Goal: Task Accomplishment & Management: Manage account settings

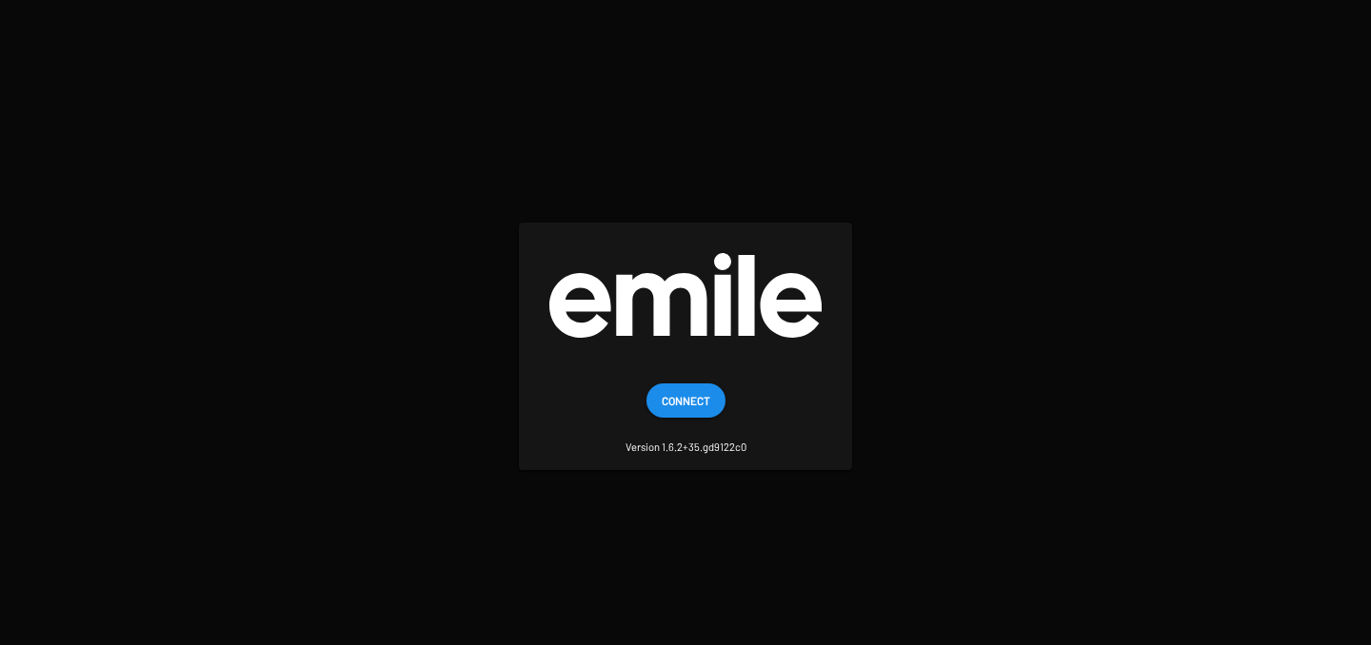
click at [698, 399] on span "Connect" at bounding box center [686, 401] width 49 height 34
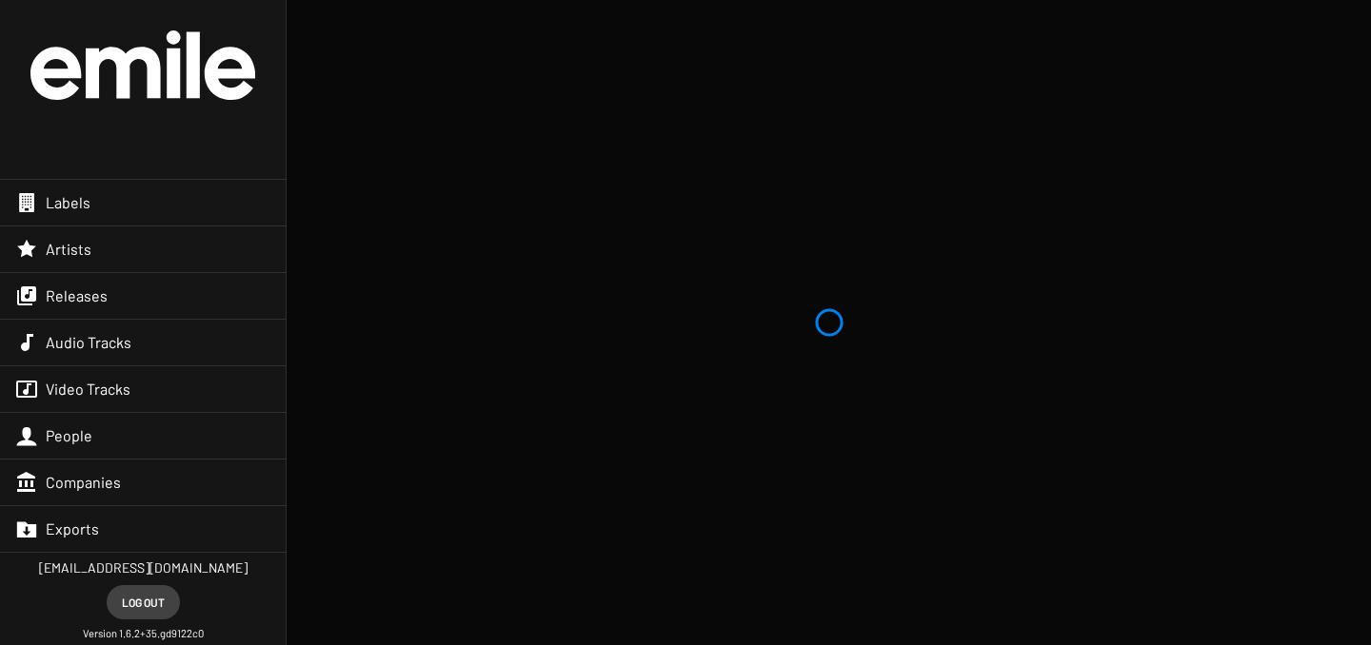
click at [102, 308] on div "Releases" at bounding box center [143, 296] width 286 height 46
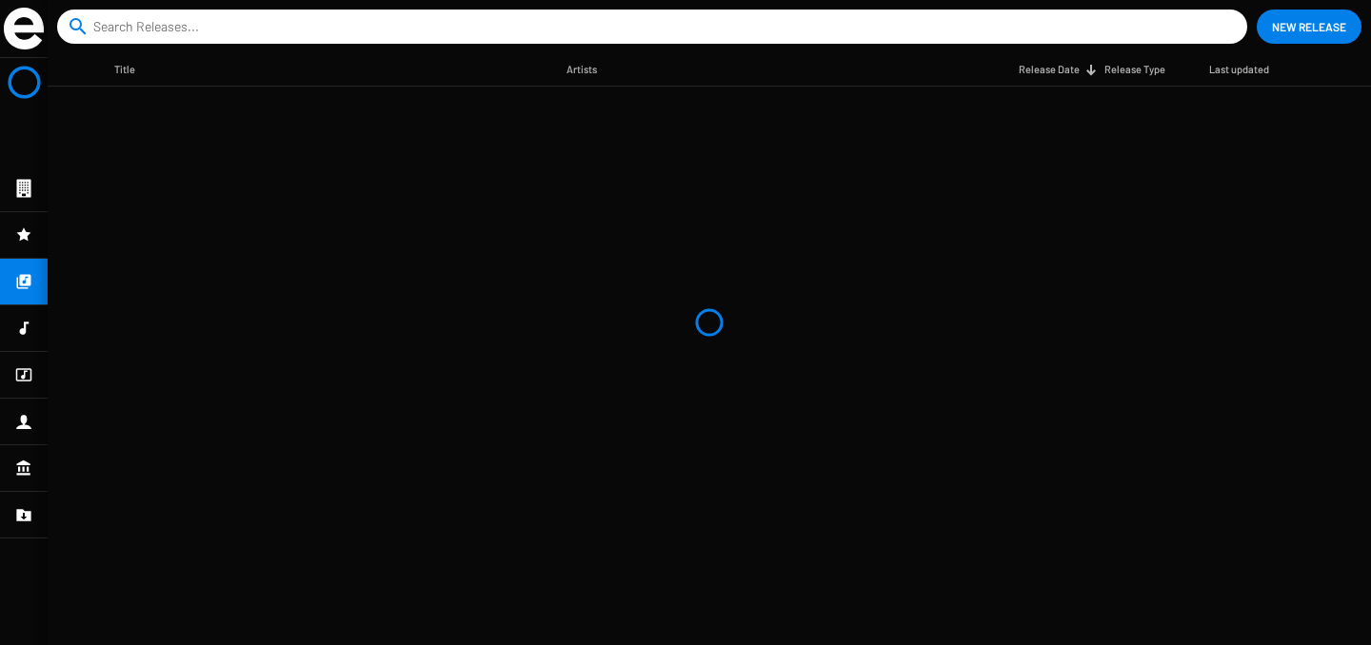
click at [23, 337] on icon at bounding box center [23, 328] width 17 height 23
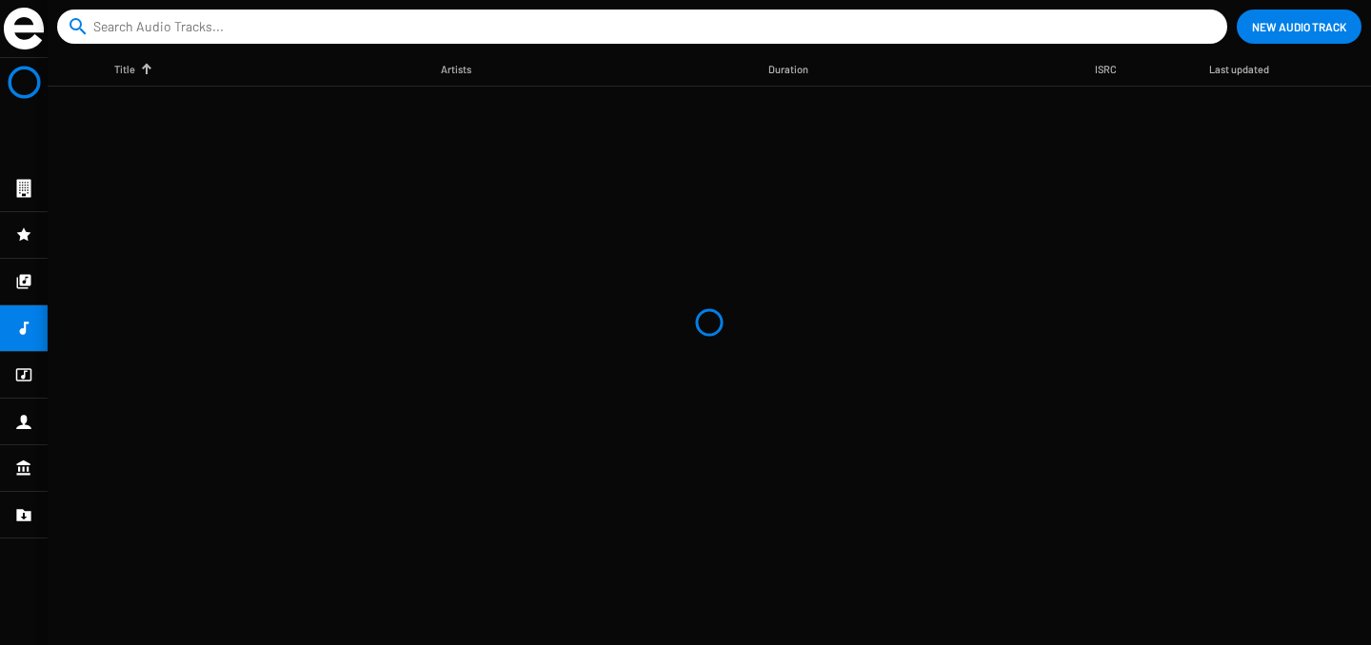
click at [24, 384] on icon at bounding box center [23, 375] width 17 height 23
click at [27, 333] on icon at bounding box center [23, 328] width 17 height 23
click at [29, 367] on icon at bounding box center [23, 375] width 17 height 23
click at [26, 279] on icon at bounding box center [24, 281] width 14 height 14
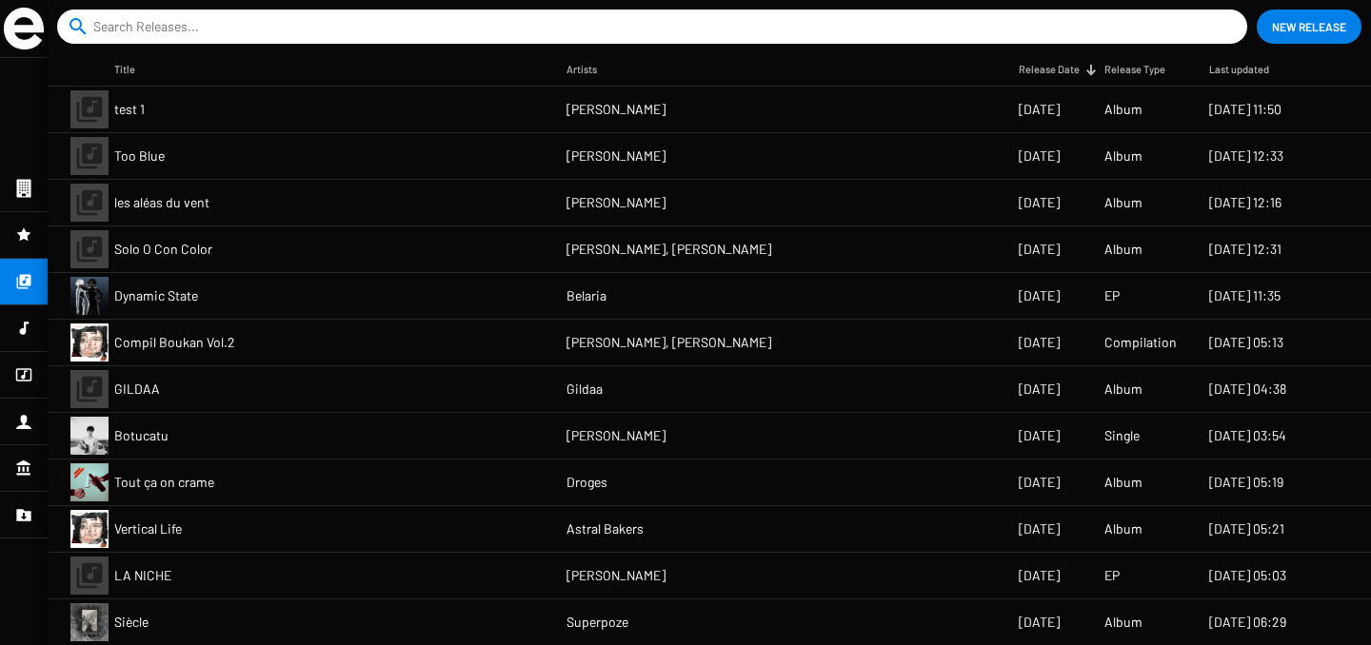
click at [597, 290] on span "Belaria" at bounding box center [586, 296] width 40 height 19
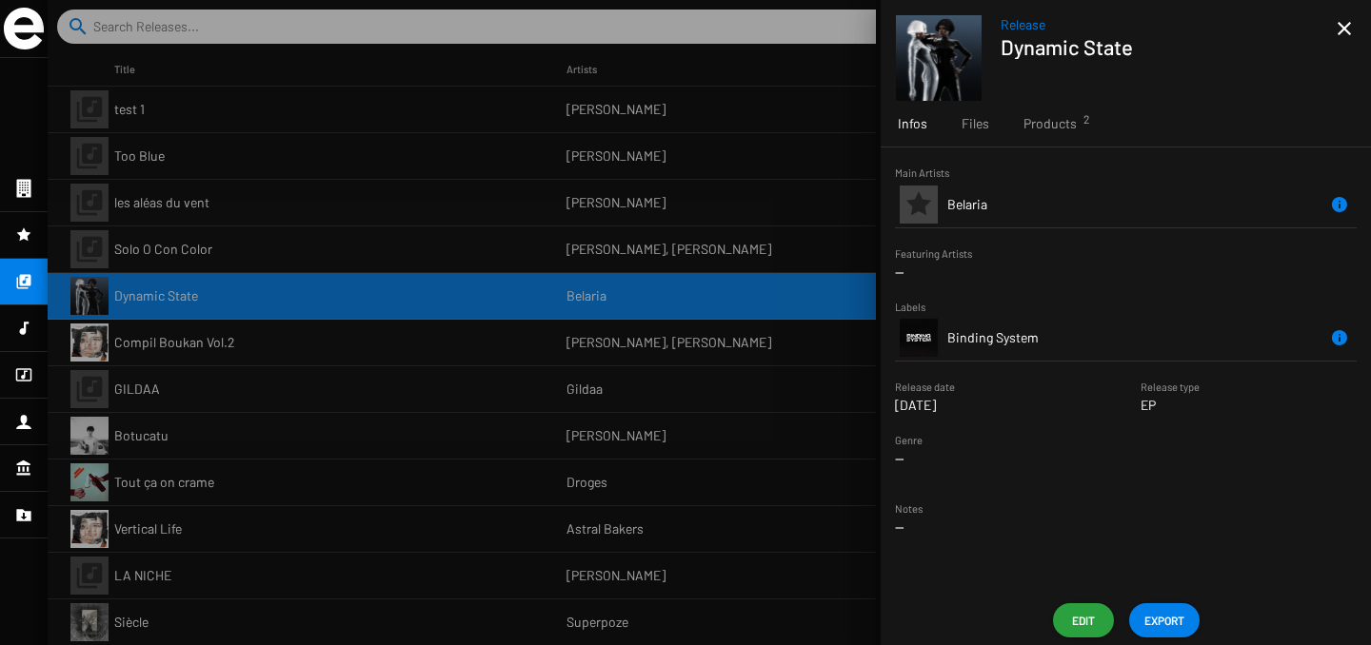
click at [1083, 619] on span "Edit" at bounding box center [1083, 621] width 30 height 34
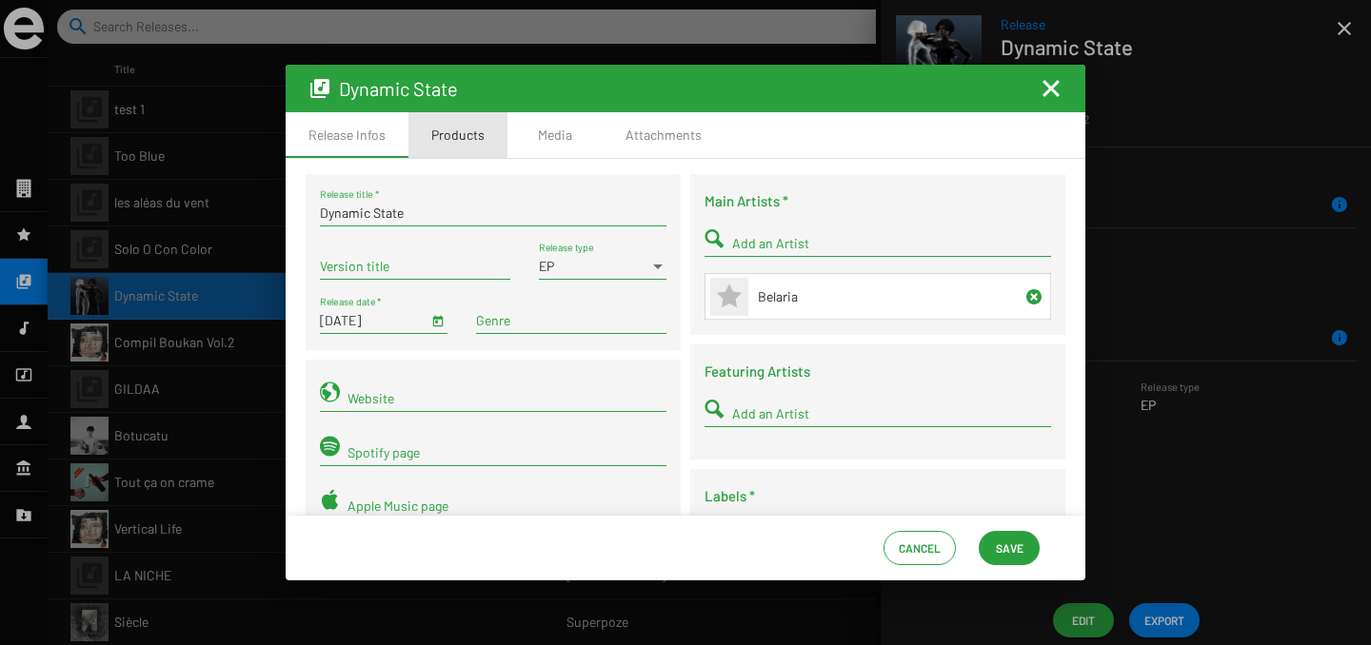
click at [447, 130] on div "Products" at bounding box center [457, 135] width 53 height 19
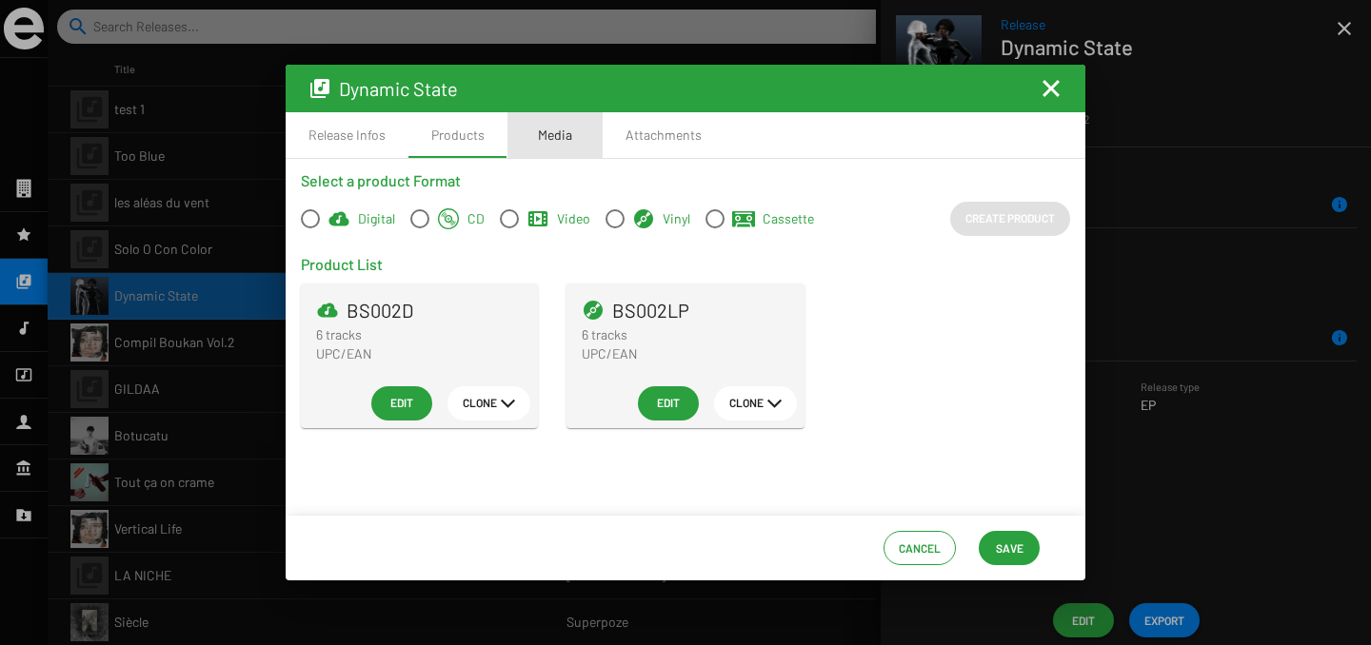
click at [517, 137] on div "Media" at bounding box center [554, 135] width 95 height 46
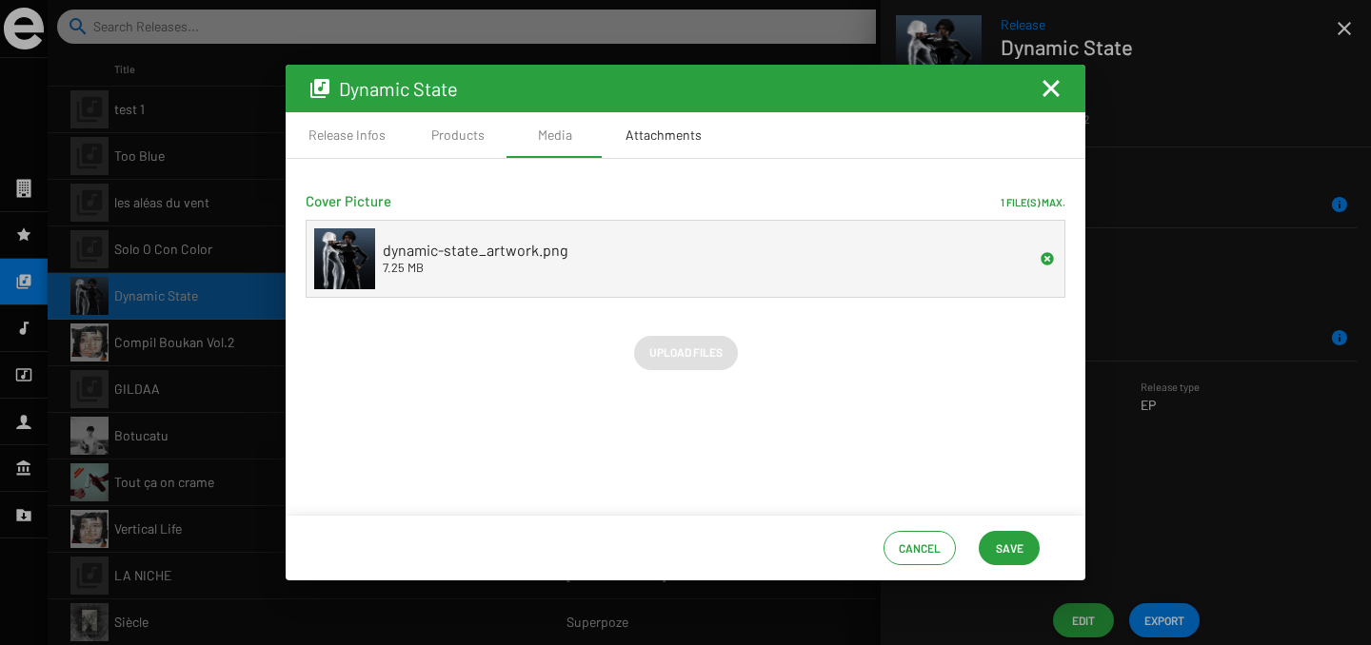
click at [658, 148] on div "Attachments" at bounding box center [664, 135] width 122 height 46
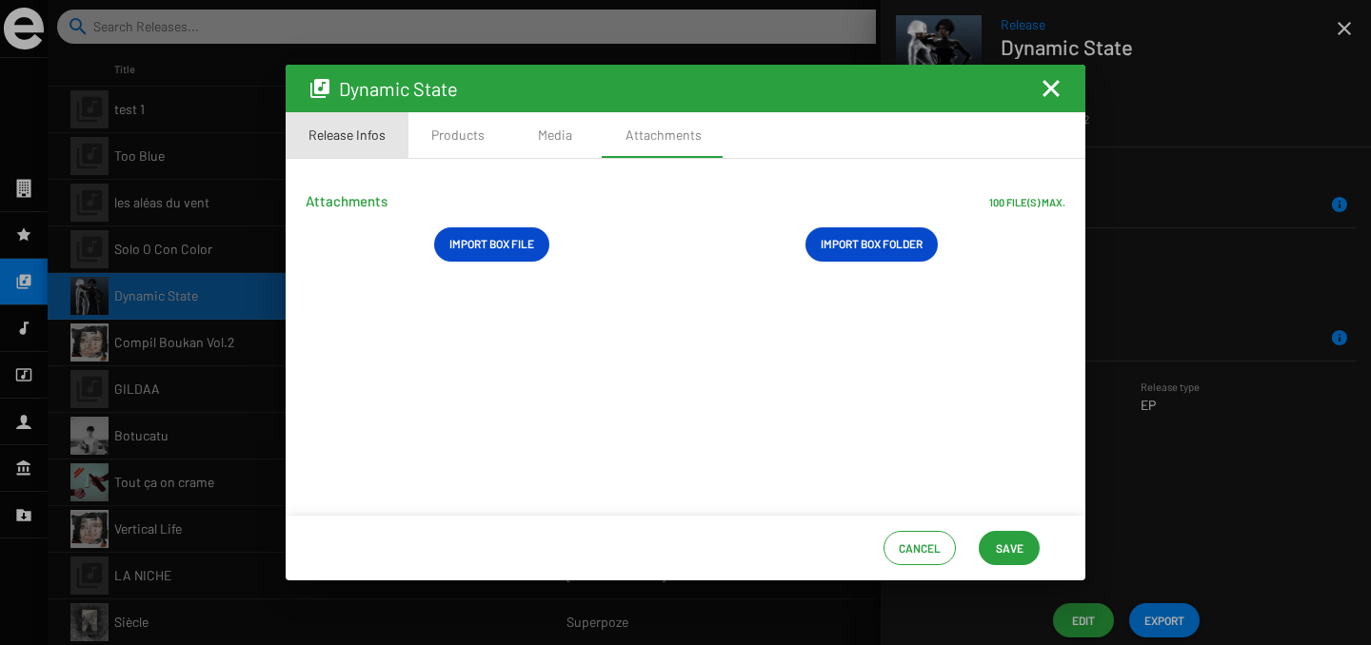
click at [337, 128] on div "Release Infos" at bounding box center [346, 135] width 77 height 19
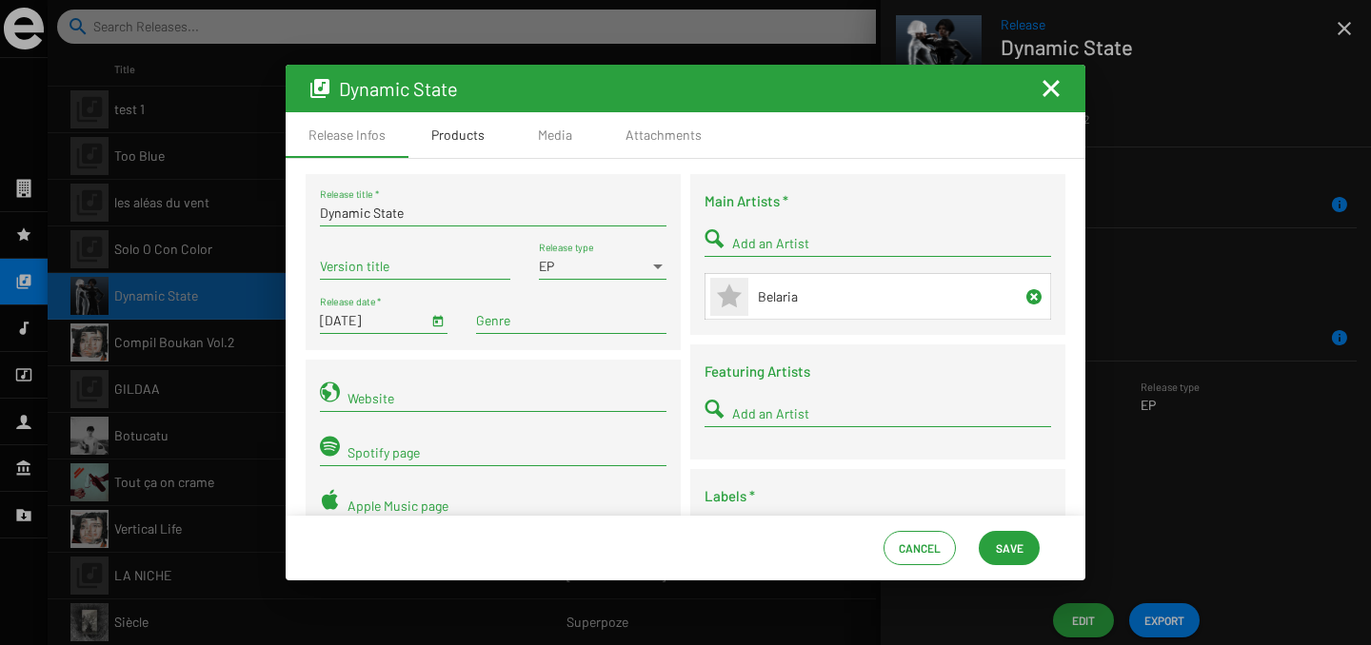
click at [467, 136] on div "Products" at bounding box center [457, 135] width 53 height 19
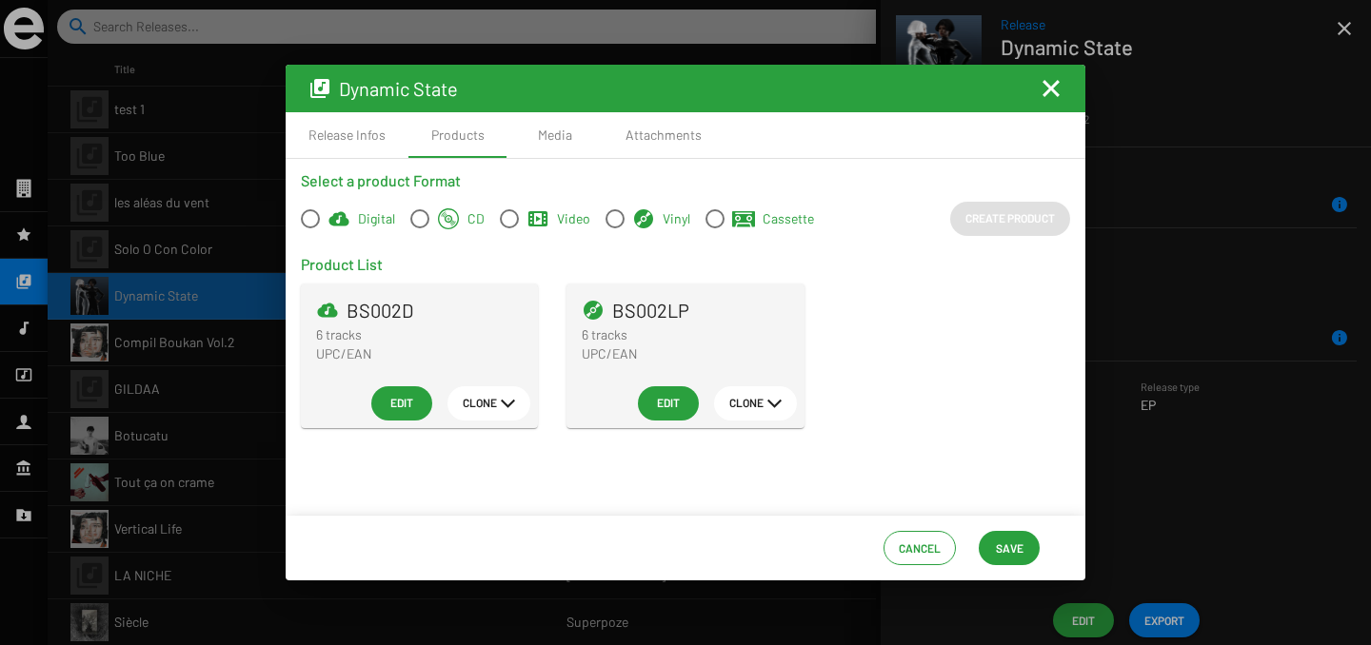
click at [378, 304] on span "BS002D" at bounding box center [380, 310] width 67 height 19
click at [331, 316] on icon at bounding box center [327, 310] width 20 height 14
click at [391, 310] on span "BS002D" at bounding box center [380, 310] width 67 height 19
click at [639, 314] on span "BS002LP" at bounding box center [650, 310] width 77 height 19
click at [558, 132] on div "Media" at bounding box center [555, 135] width 34 height 19
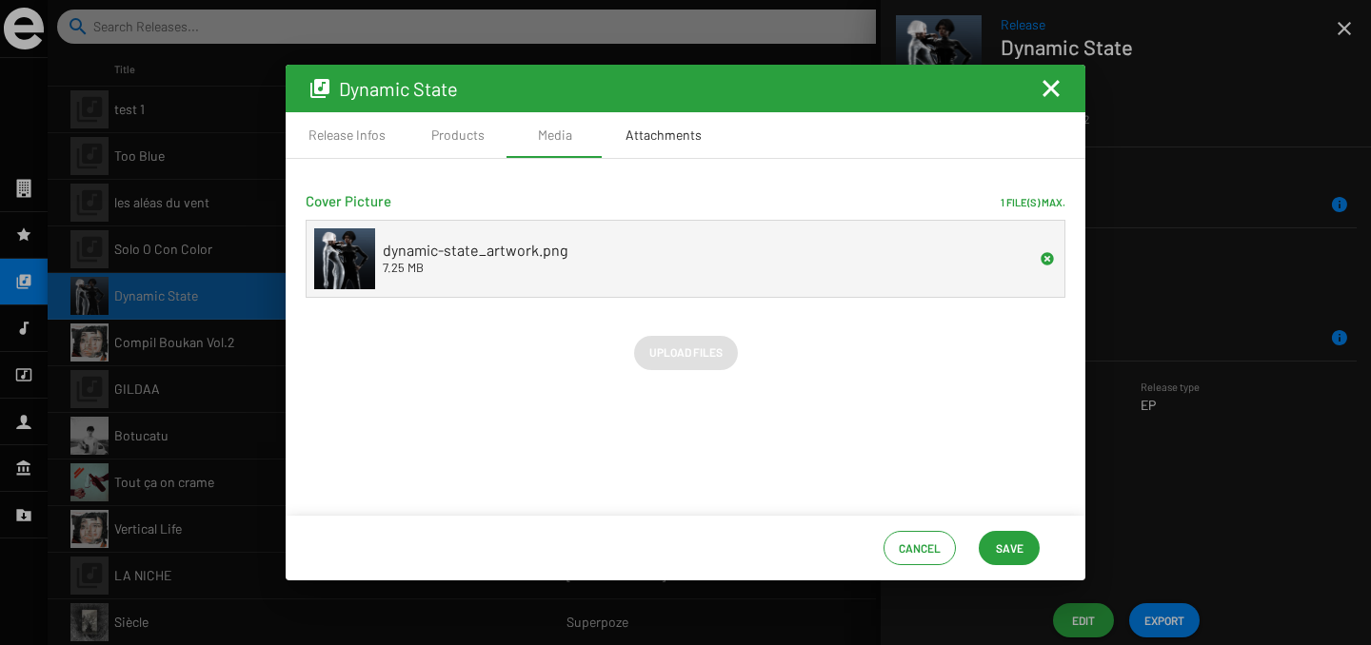
click at [649, 131] on div "Attachments" at bounding box center [663, 135] width 76 height 19
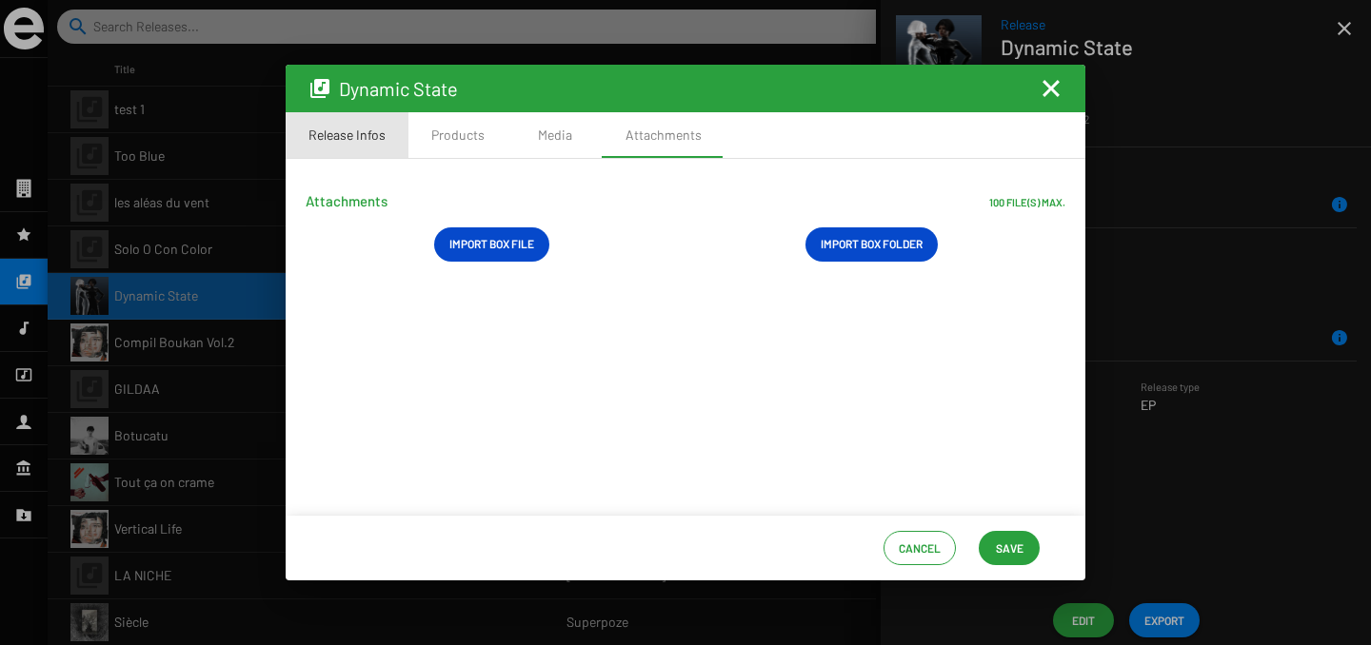
click at [373, 140] on div "Release Infos" at bounding box center [346, 135] width 77 height 19
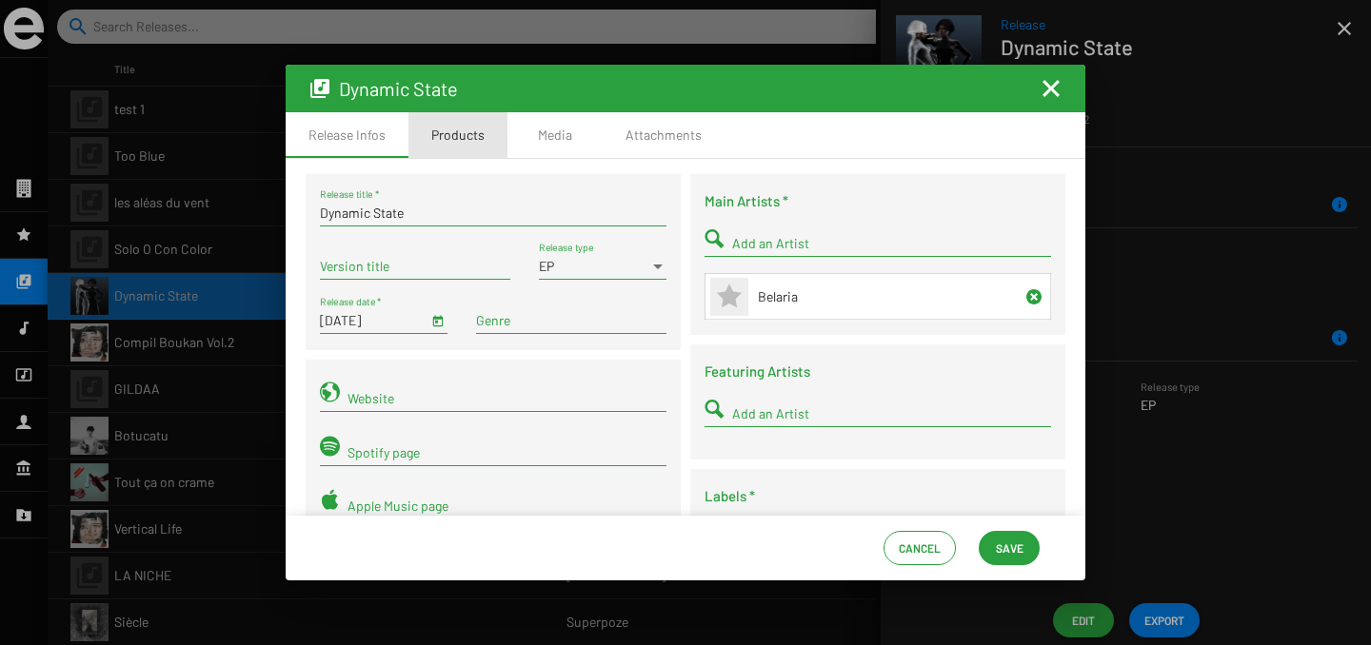
click at [455, 139] on div "Products" at bounding box center [457, 135] width 53 height 19
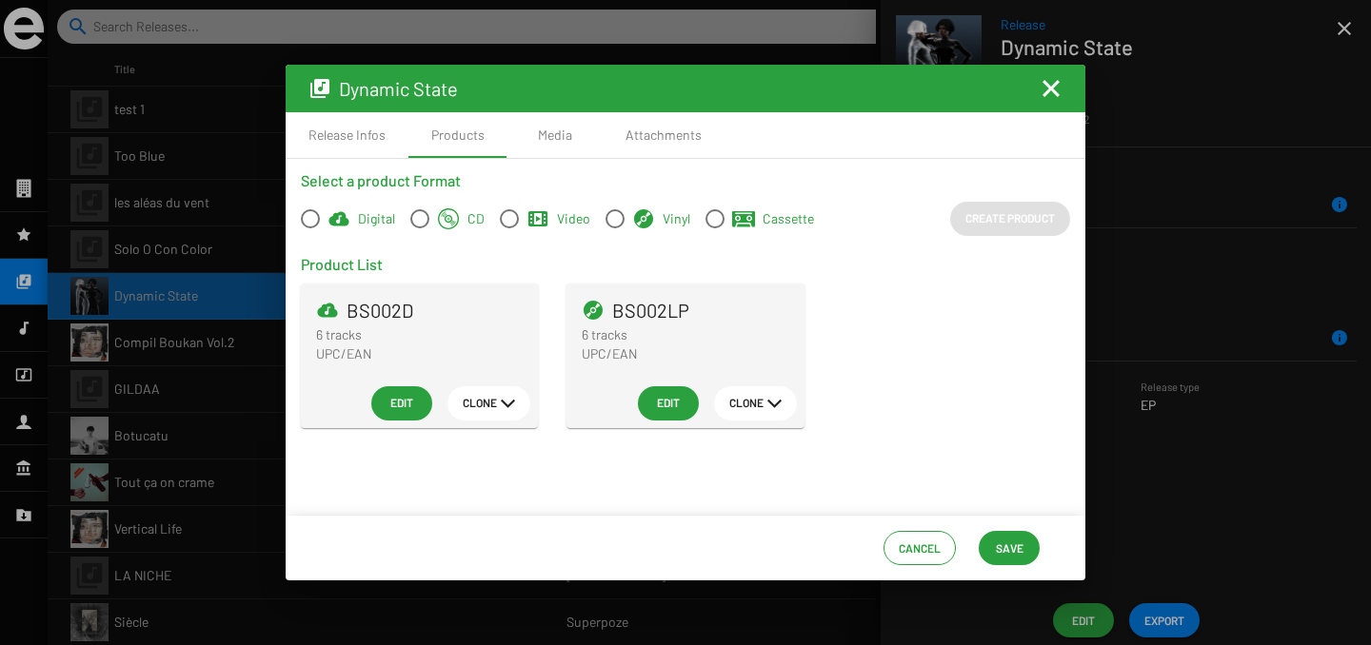
click at [390, 310] on span "BS002D" at bounding box center [380, 310] width 67 height 19
copy span "BS002D"
click at [904, 549] on span "Cancel" at bounding box center [920, 548] width 42 height 34
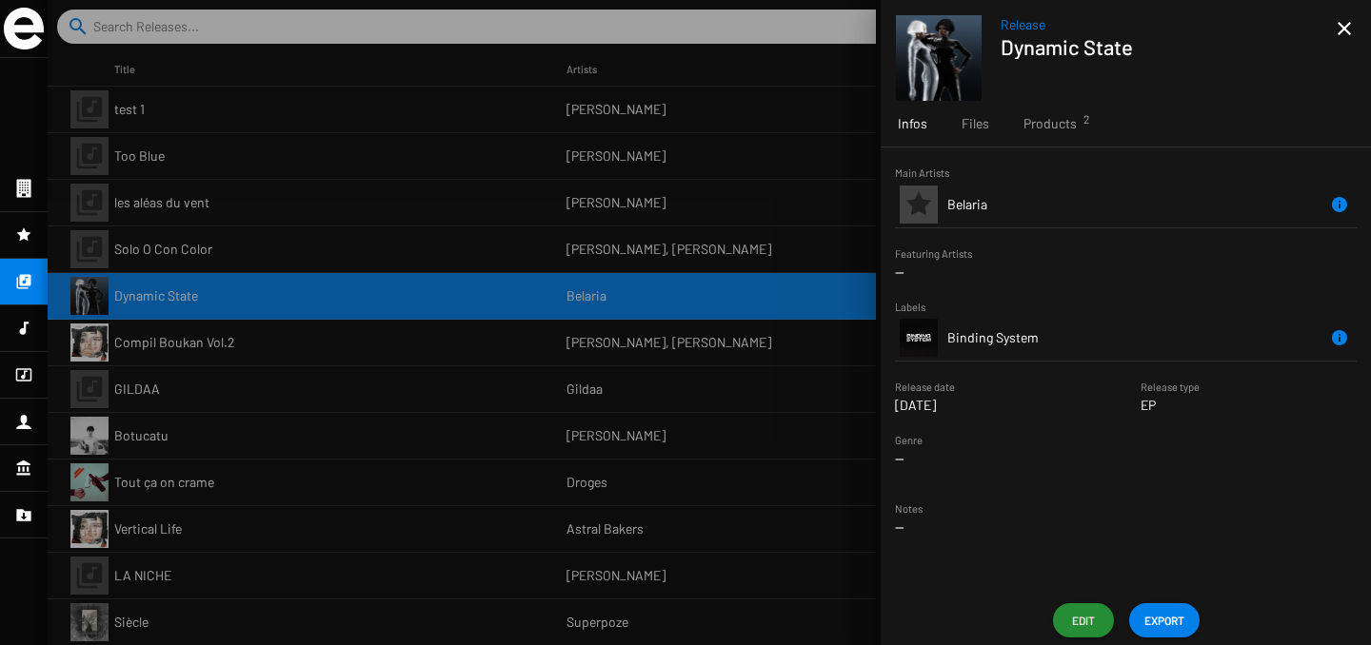
click at [419, 33] on div at bounding box center [709, 322] width 1323 height 645
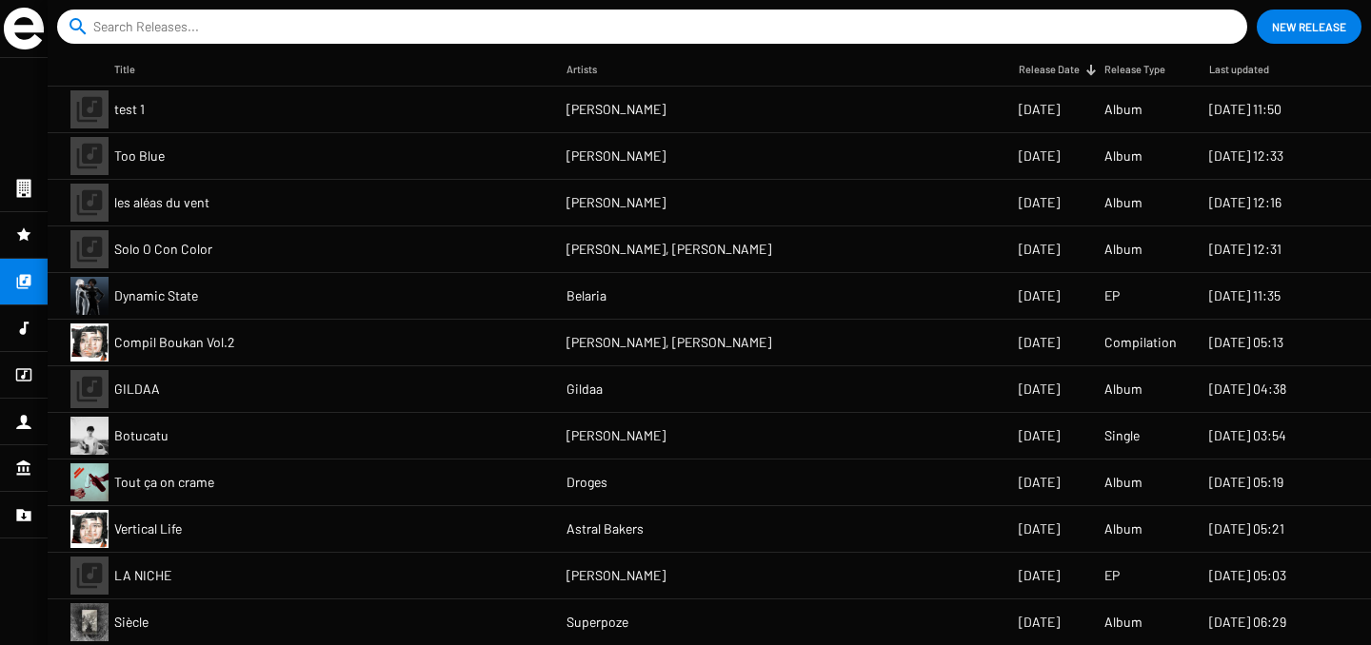
click at [397, 23] on input at bounding box center [655, 27] width 1125 height 34
paste input "BS002D"
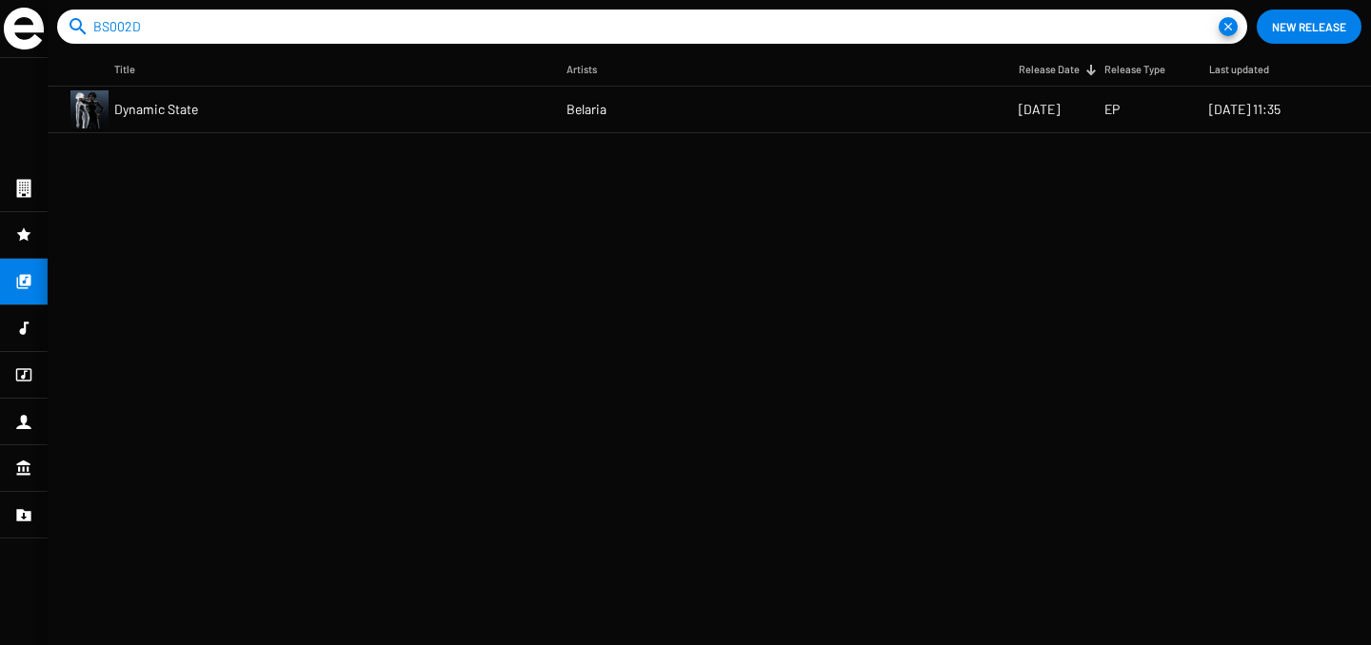
type input "BS002D"
click at [1218, 17] on button "close" at bounding box center [1227, 26] width 19 height 19
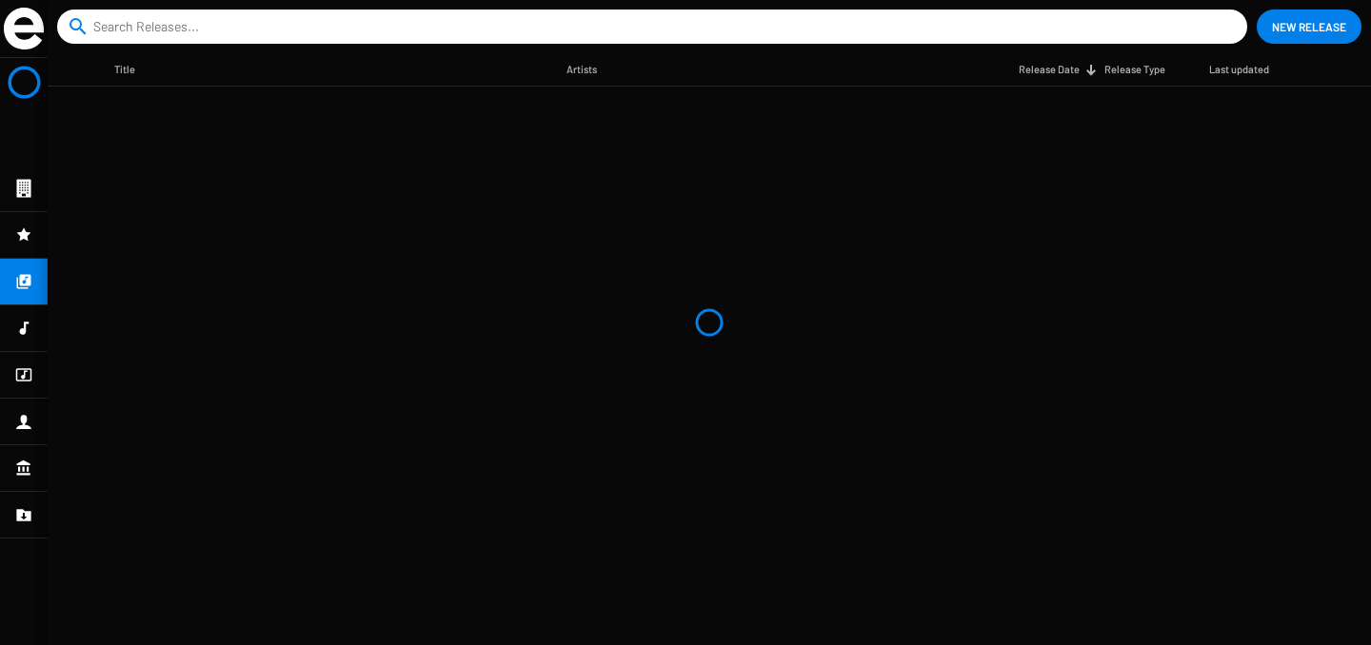
click at [392, 26] on input at bounding box center [655, 27] width 1125 height 34
paste input "BS002D"
type input "BS002D"
click at [31, 339] on div at bounding box center [24, 329] width 48 height 46
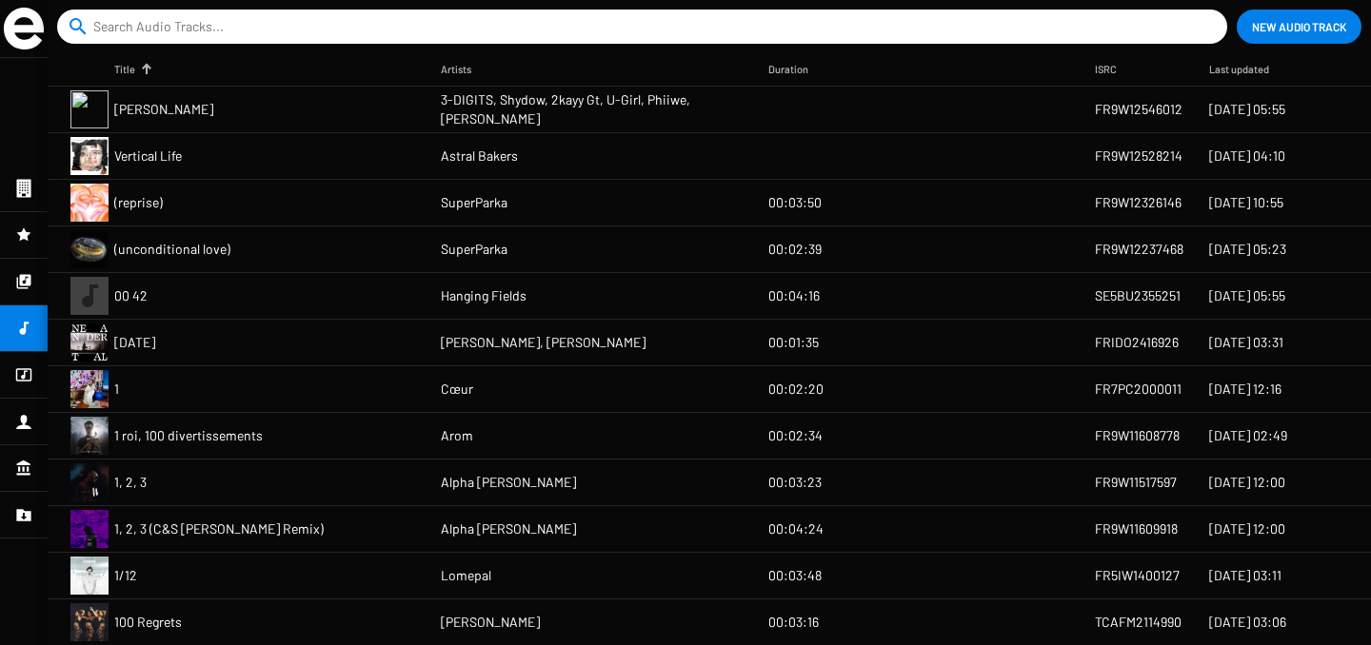
click at [18, 267] on div at bounding box center [24, 282] width 48 height 46
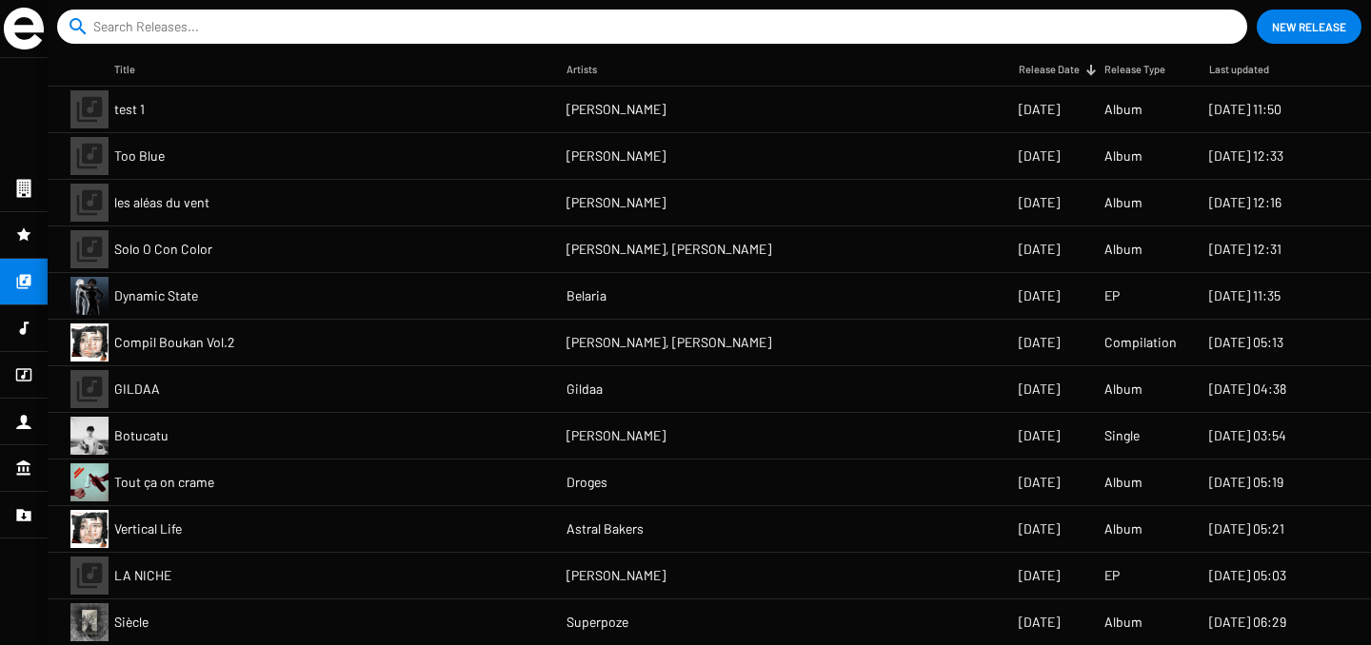
click at [145, 33] on input at bounding box center [655, 27] width 1125 height 34
paste input "BS002D"
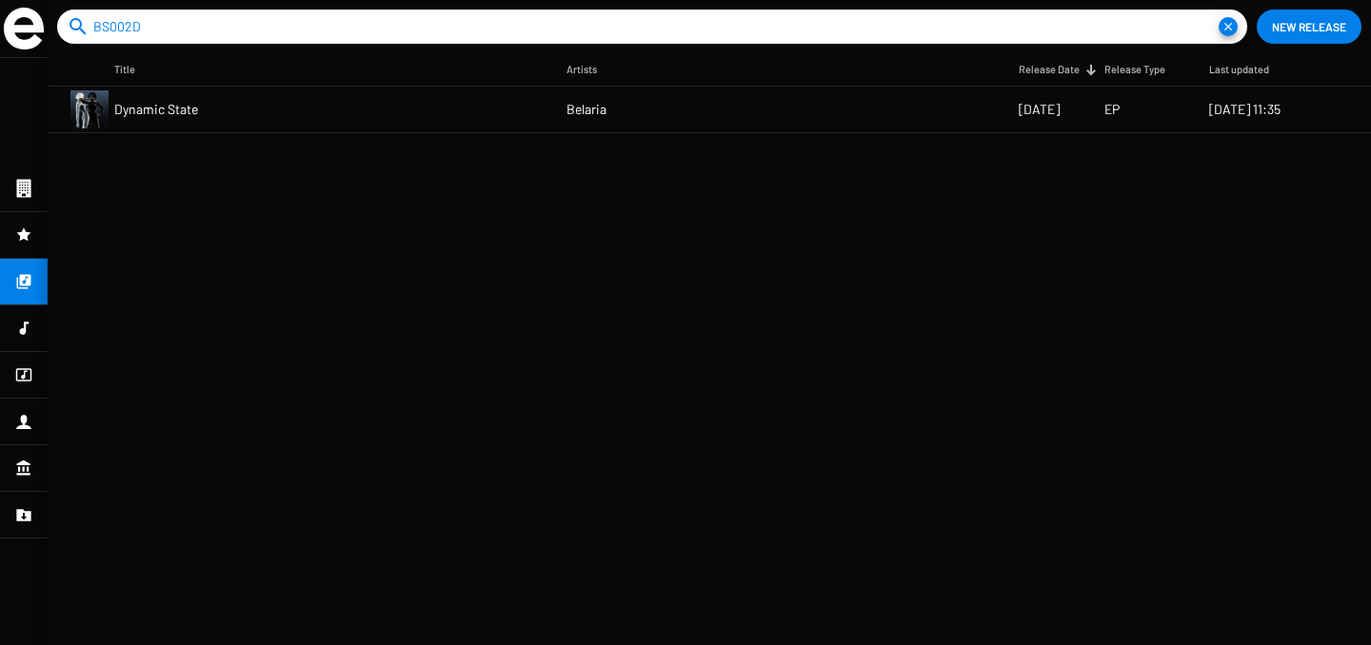
type input "BS002D"
click at [10, 338] on div at bounding box center [24, 329] width 48 height 46
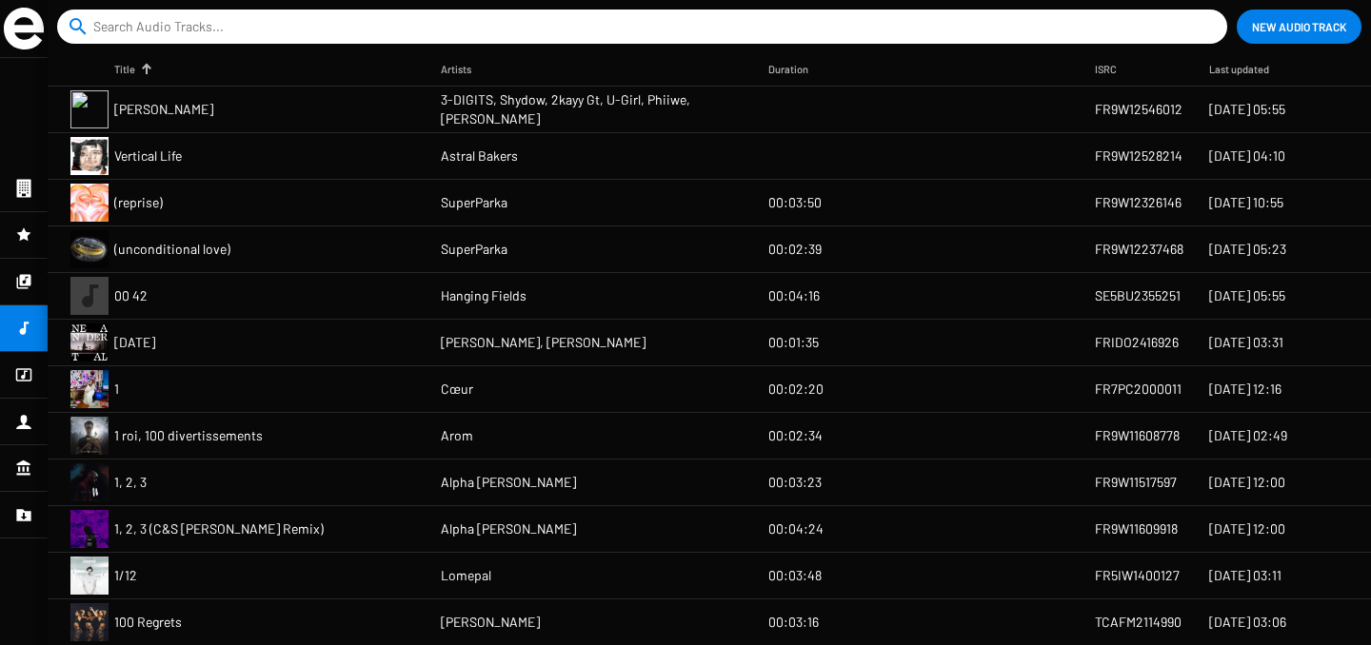
click at [184, 30] on input at bounding box center [645, 27] width 1105 height 34
paste input "BS002D"
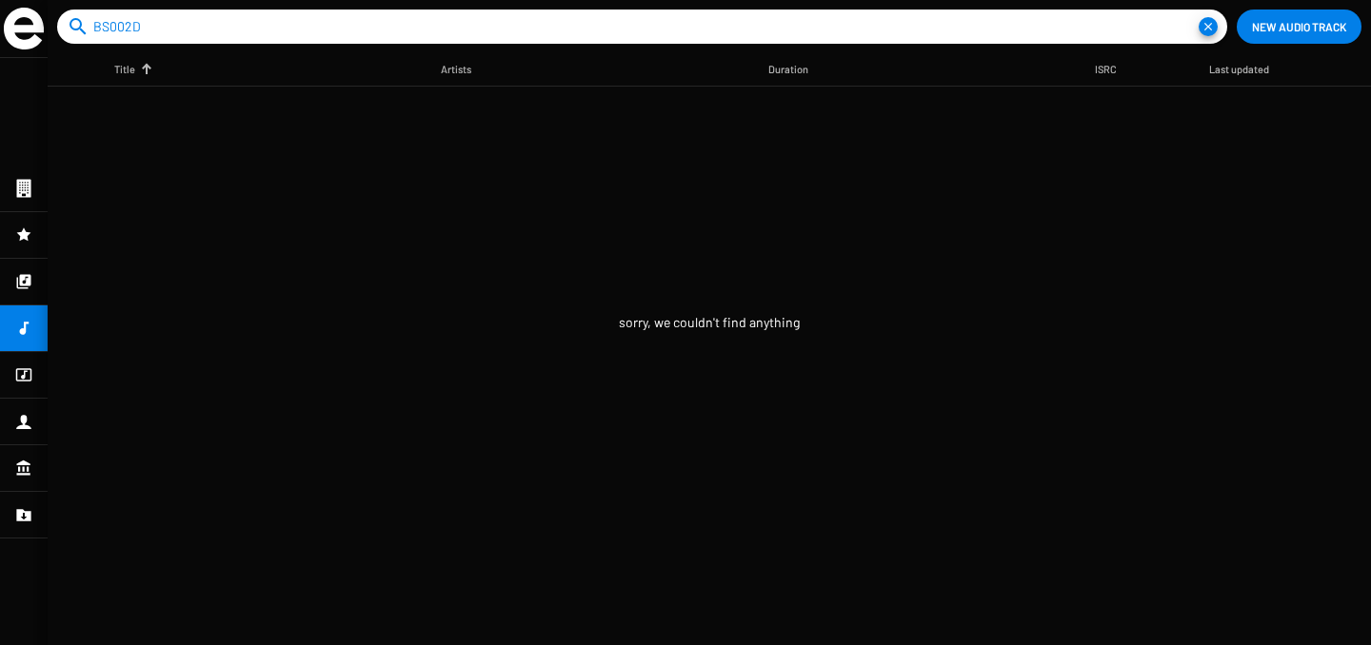
type input "BS002D"
click at [24, 293] on div at bounding box center [24, 282] width 48 height 46
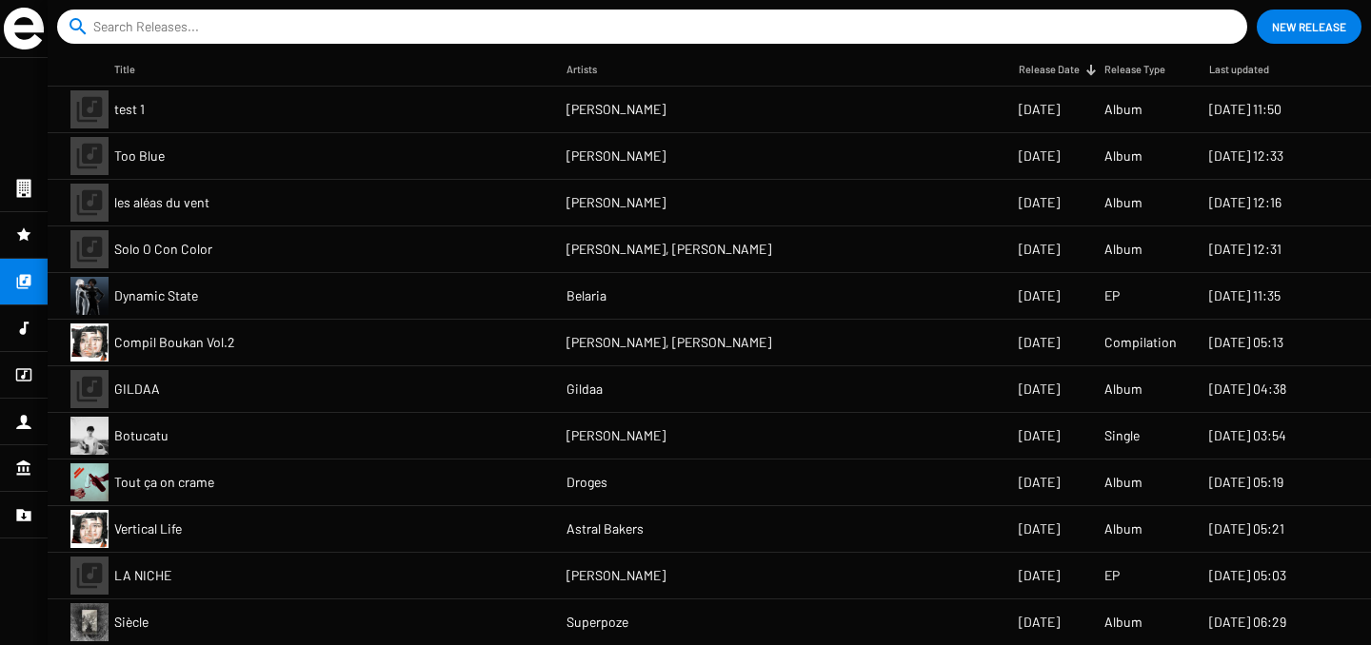
click at [147, 32] on input at bounding box center [655, 27] width 1125 height 34
paste input "BS002D"
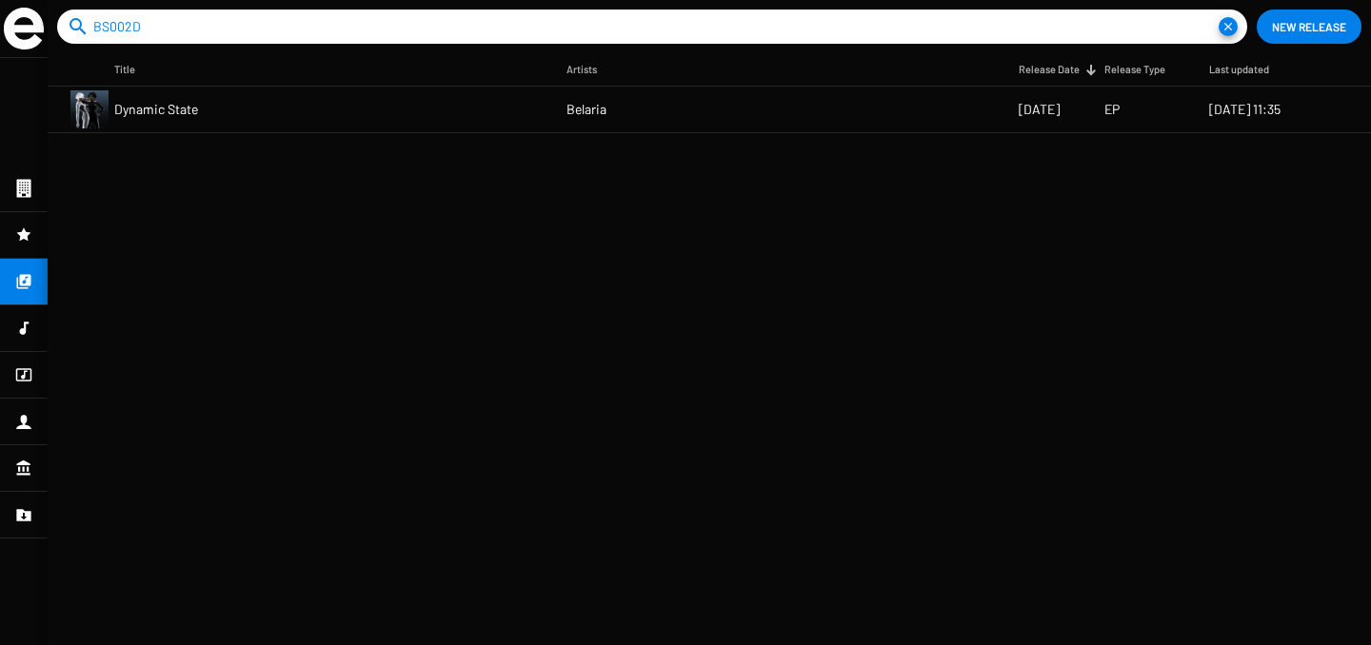
type input "BS002D"
click at [195, 101] on span "Dynamic State" at bounding box center [156, 109] width 84 height 19
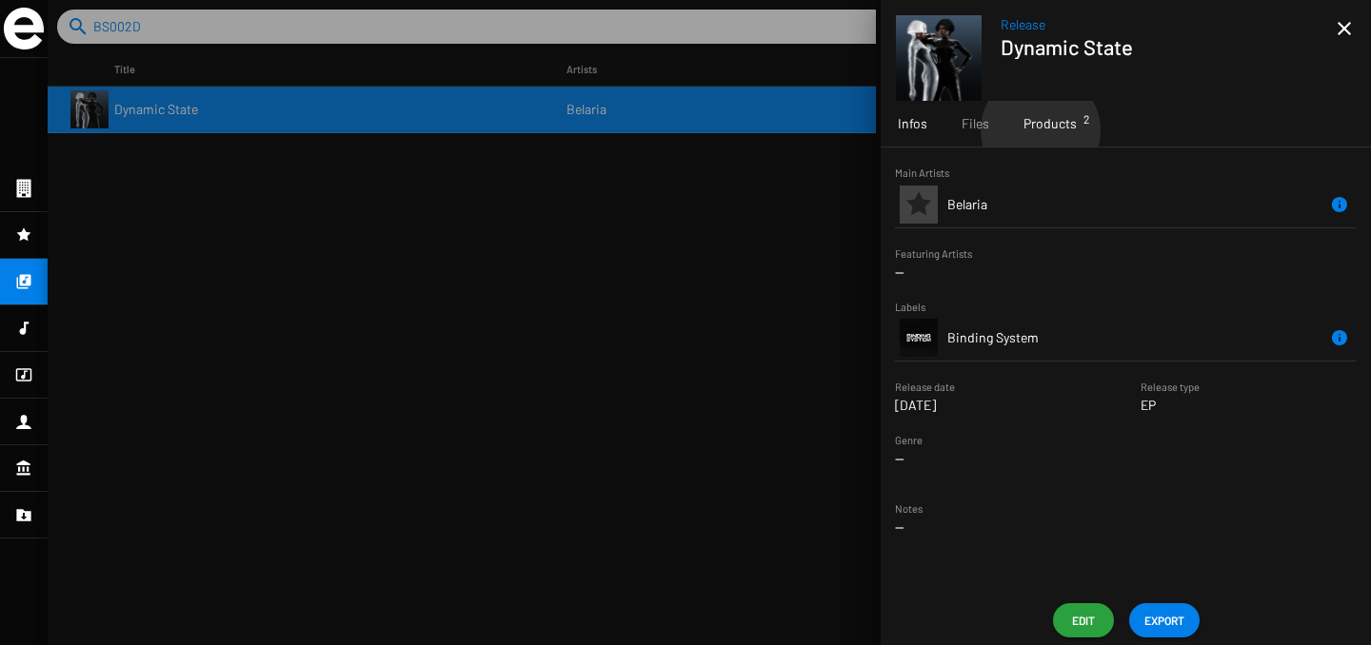
click at [1040, 130] on span "Products 2" at bounding box center [1049, 123] width 53 height 19
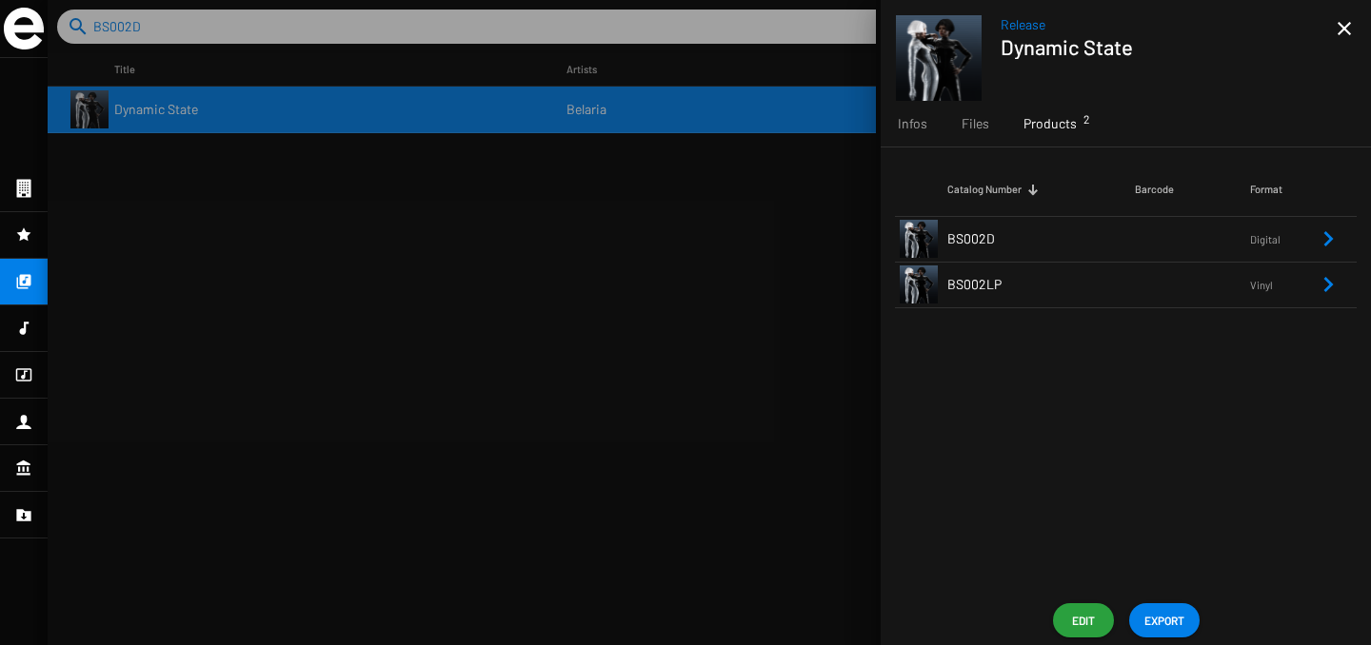
click at [1039, 285] on td "BS002LP" at bounding box center [1041, 285] width 188 height 46
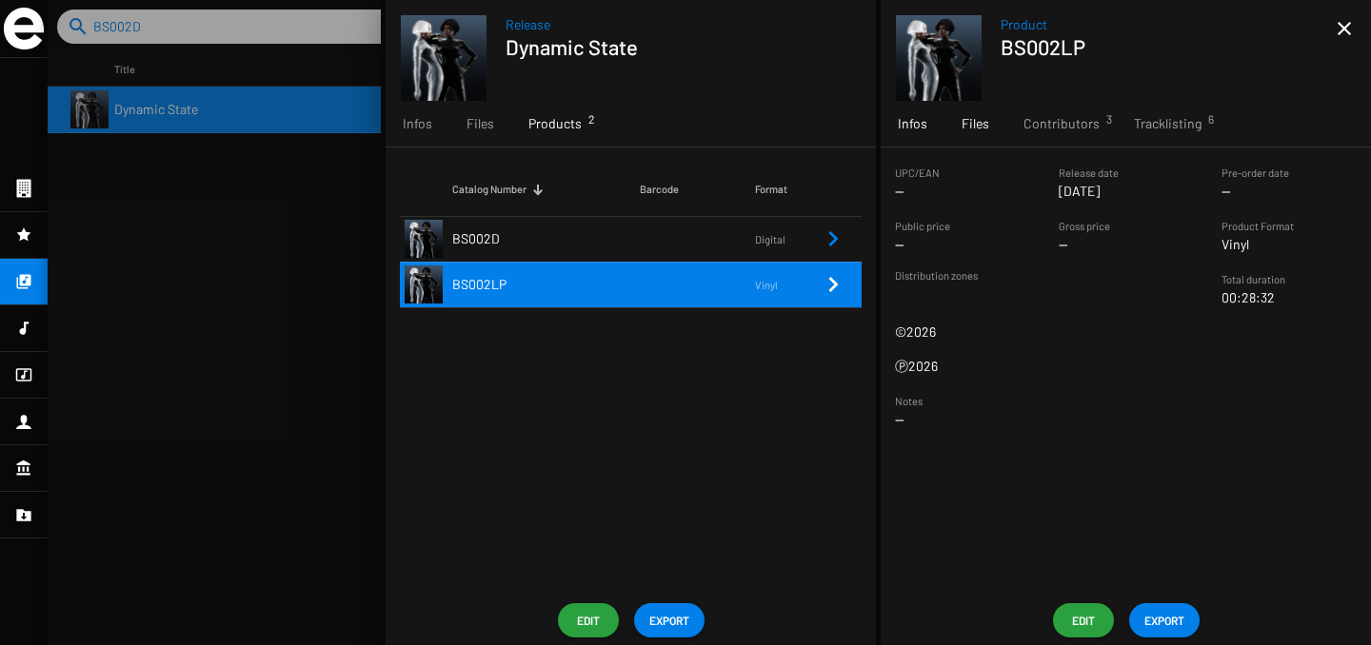
click at [974, 117] on span "Files" at bounding box center [975, 123] width 28 height 19
click at [927, 129] on div "Infos" at bounding box center [913, 124] width 64 height 46
click at [1076, 628] on span "Edit" at bounding box center [1083, 621] width 30 height 34
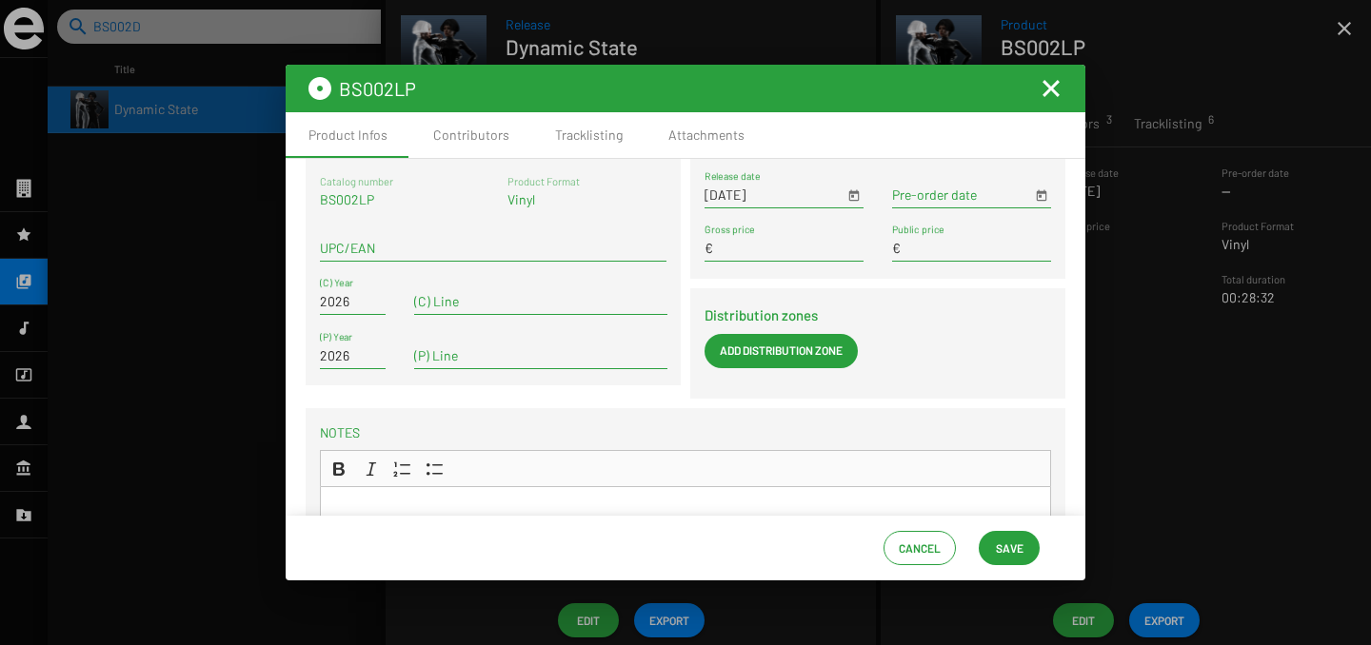
scroll to position [17, 0]
click at [451, 147] on div "Contributors" at bounding box center [471, 135] width 122 height 46
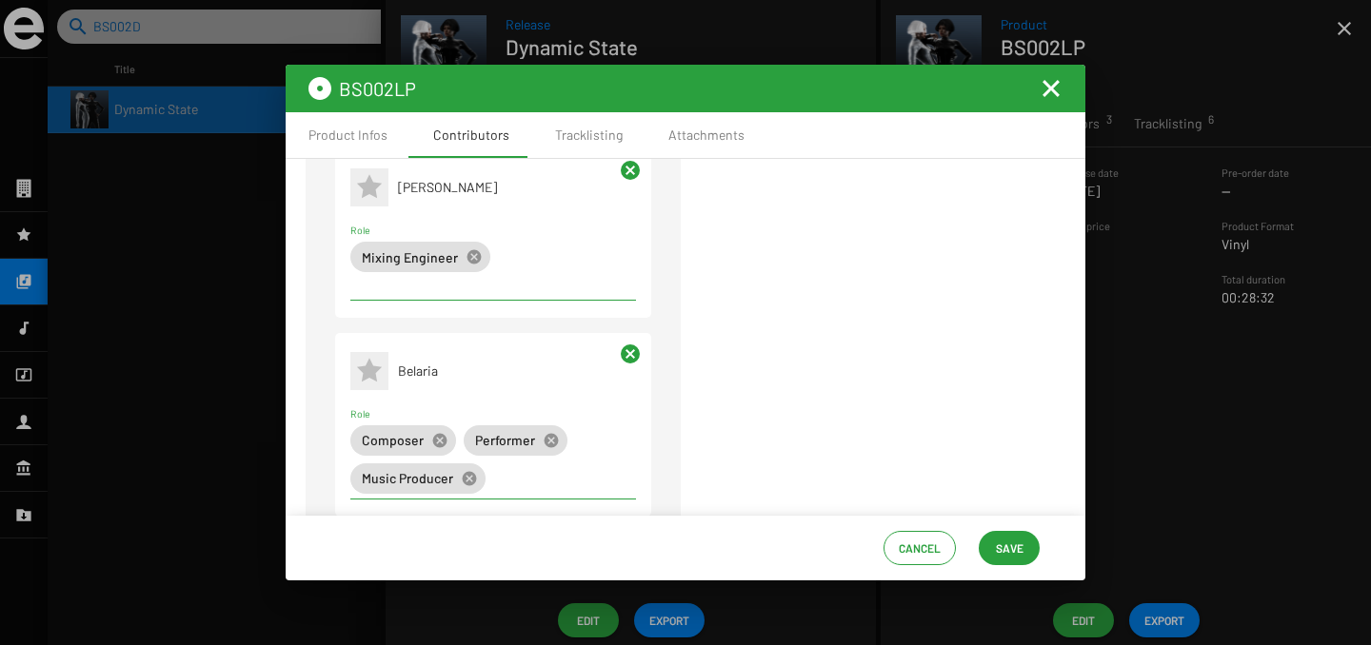
scroll to position [415, 0]
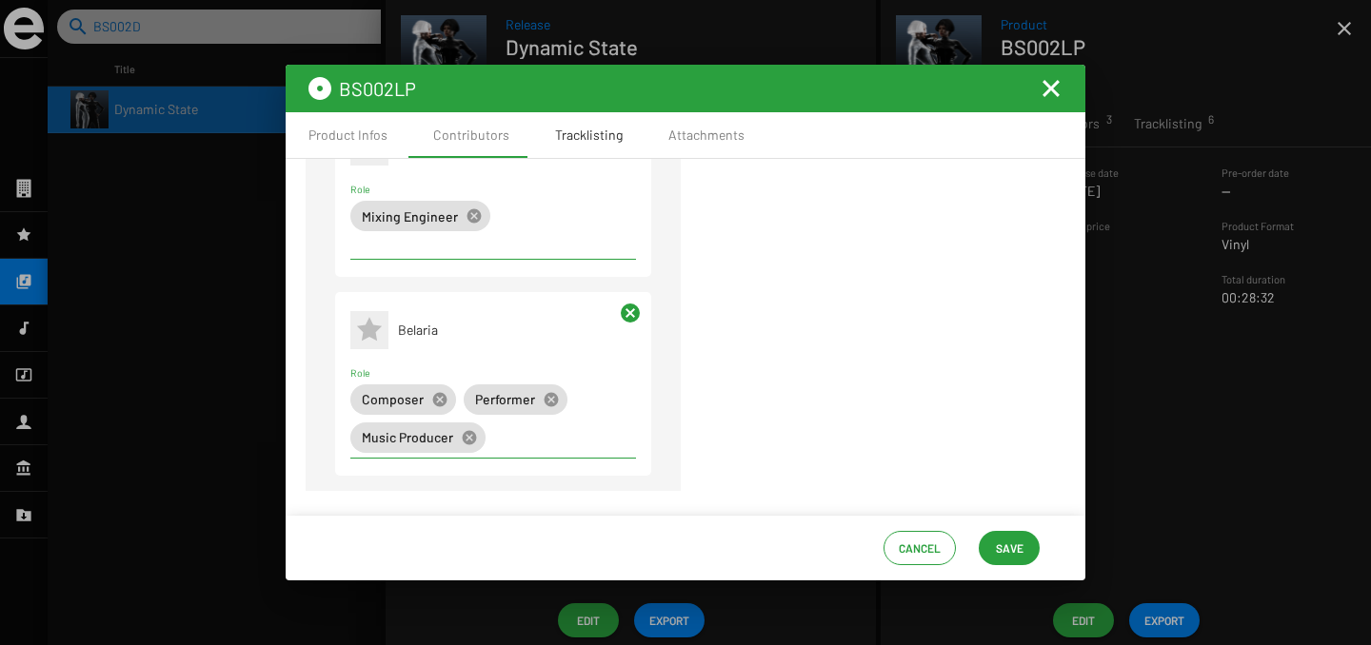
click at [574, 146] on div "Tracklisting" at bounding box center [588, 135] width 113 height 46
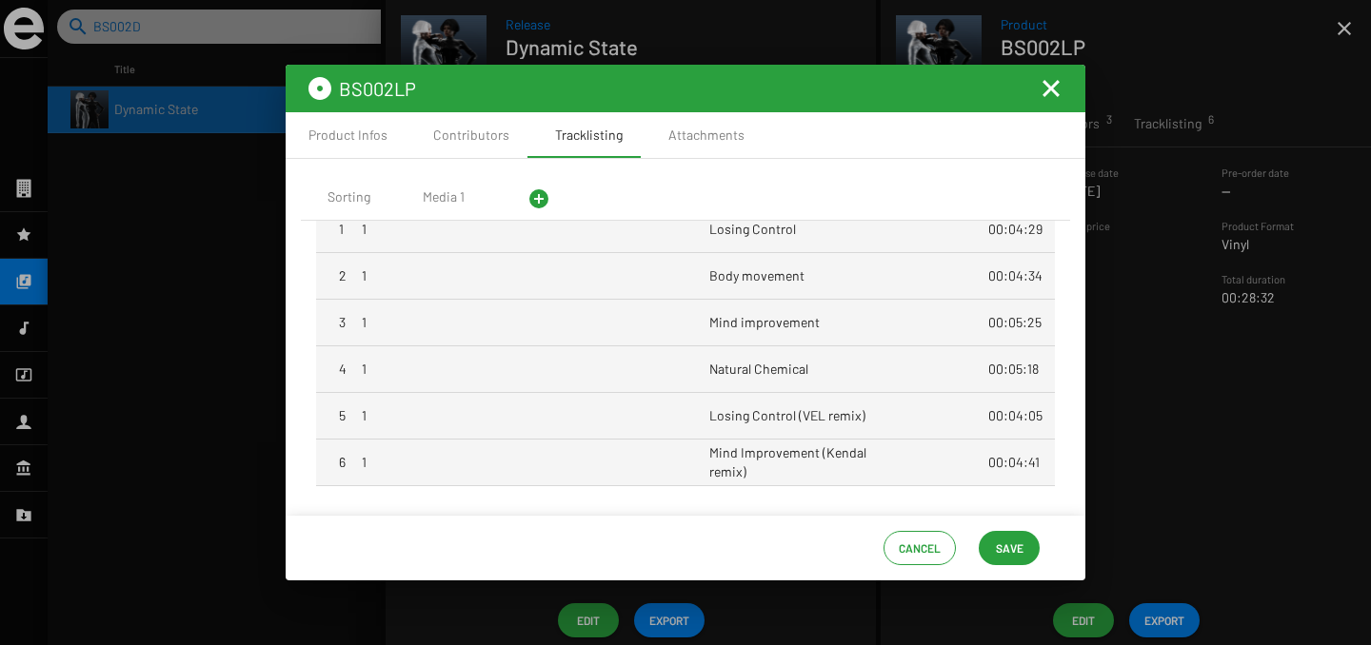
scroll to position [0, 0]
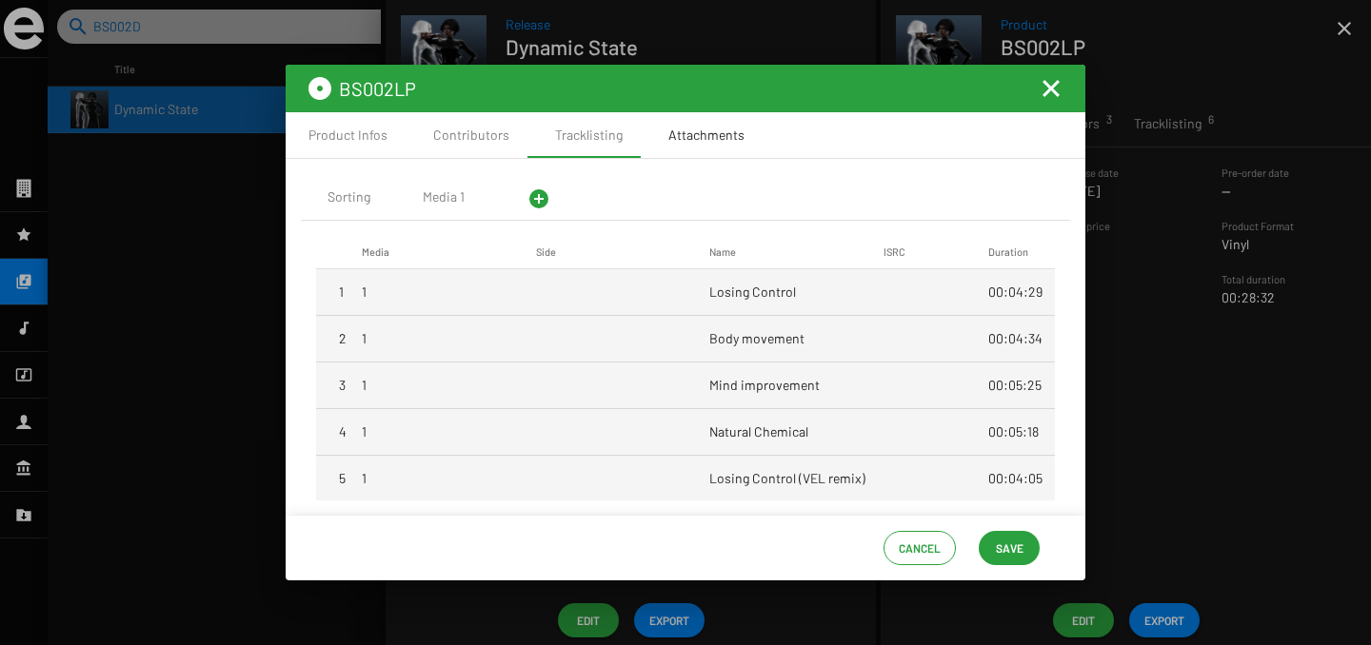
click at [716, 131] on div "Attachments" at bounding box center [706, 135] width 76 height 19
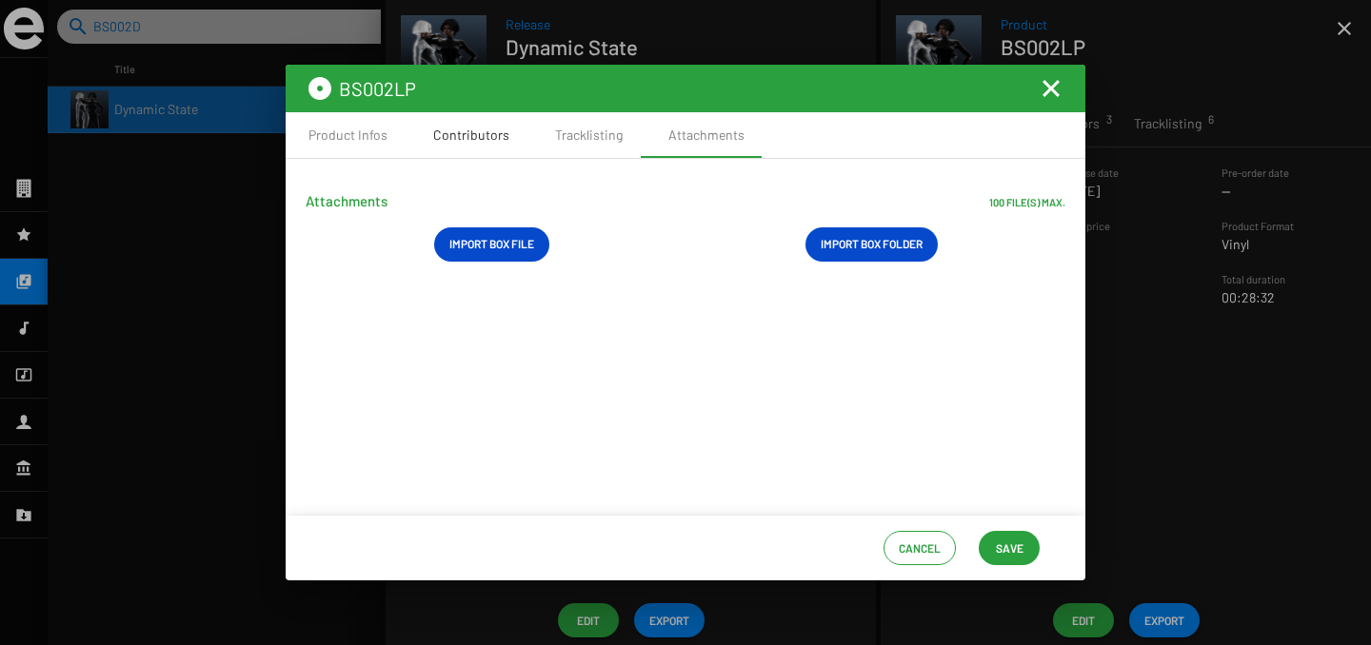
click at [448, 137] on div "Contributors" at bounding box center [471, 135] width 76 height 19
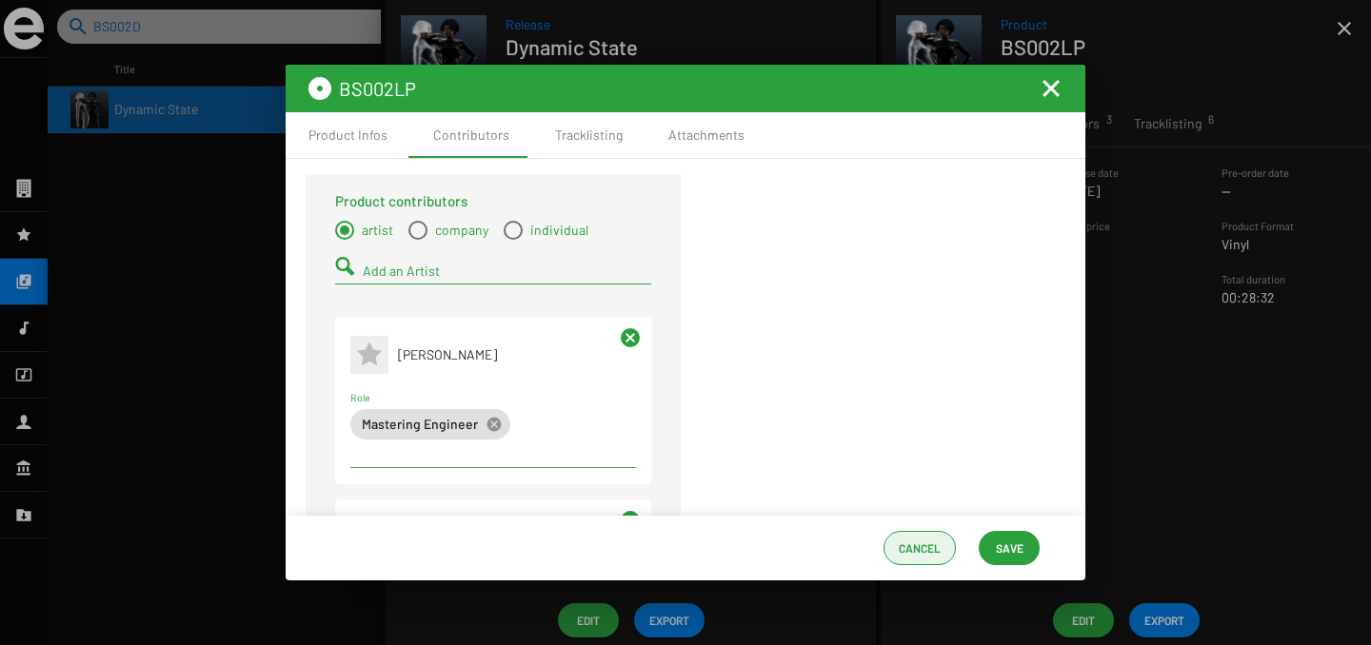
click at [911, 539] on span "Cancel" at bounding box center [920, 548] width 42 height 34
